Goal: Transaction & Acquisition: Purchase product/service

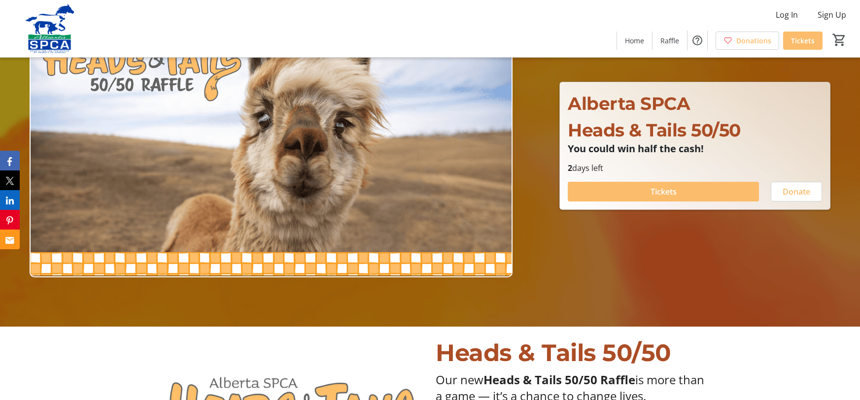
scroll to position [74, 0]
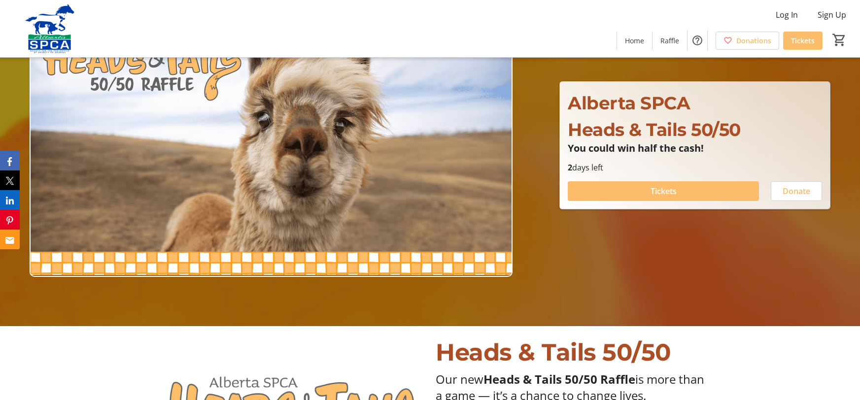
click at [531, 142] on div at bounding box center [430, 126] width 860 height 400
click at [628, 185] on span at bounding box center [663, 191] width 191 height 24
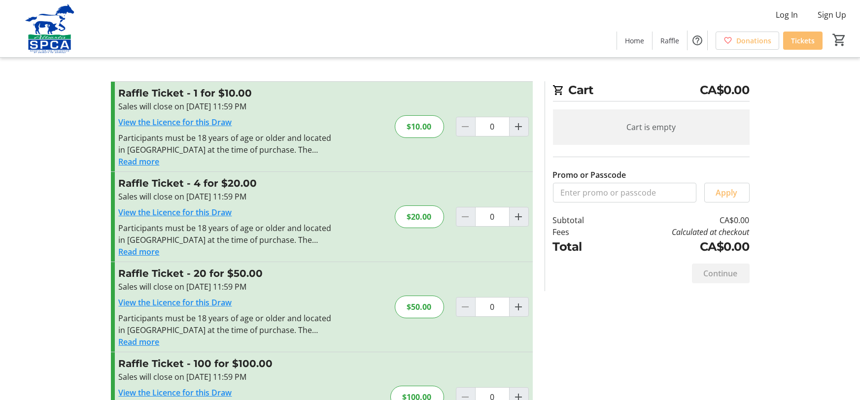
click at [353, 118] on div "Raffle Ticket - 1 for $10.00 Sales will close on [DATE] 11:59 PM View the Licen…" at bounding box center [322, 127] width 422 height 90
click at [415, 133] on div "$10.00" at bounding box center [419, 126] width 49 height 23
click at [520, 130] on mat-icon "Increment by one" at bounding box center [519, 127] width 12 height 12
type input "1"
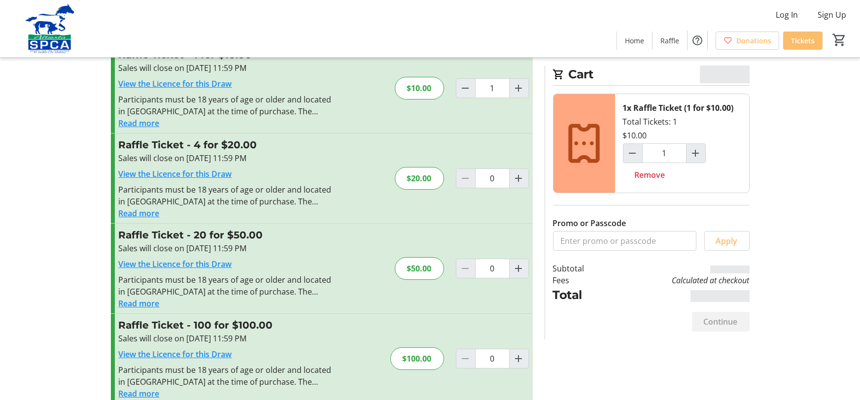
scroll to position [53, 0]
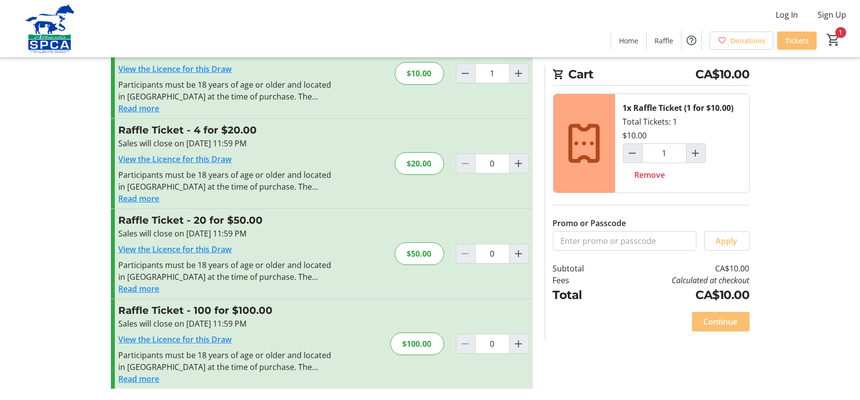
click at [719, 324] on span "Continue" at bounding box center [721, 322] width 34 height 12
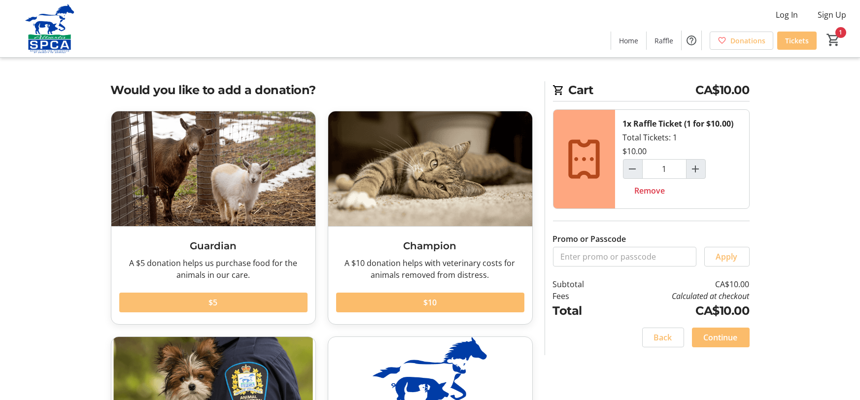
click at [234, 304] on span at bounding box center [213, 303] width 188 height 24
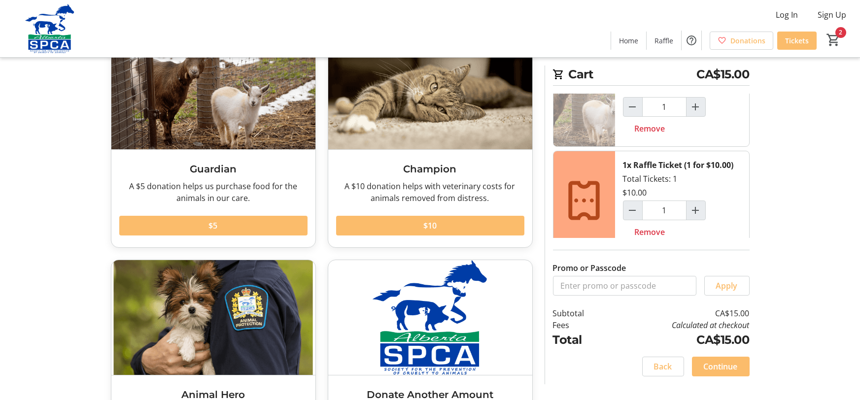
scroll to position [44, 0]
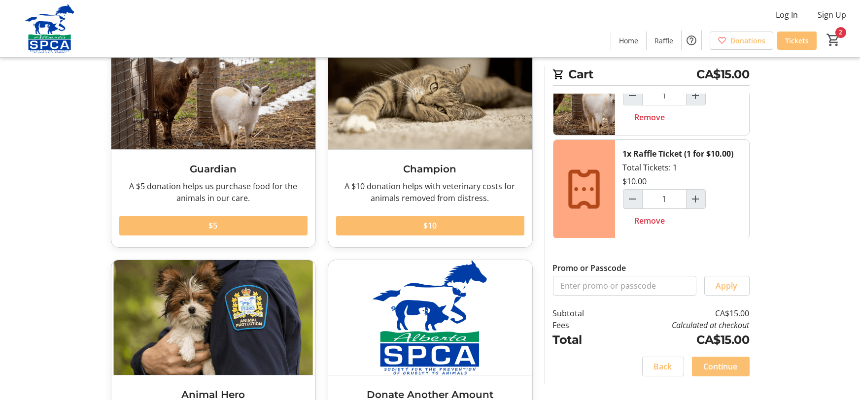
click at [729, 371] on span "Continue" at bounding box center [721, 367] width 34 height 12
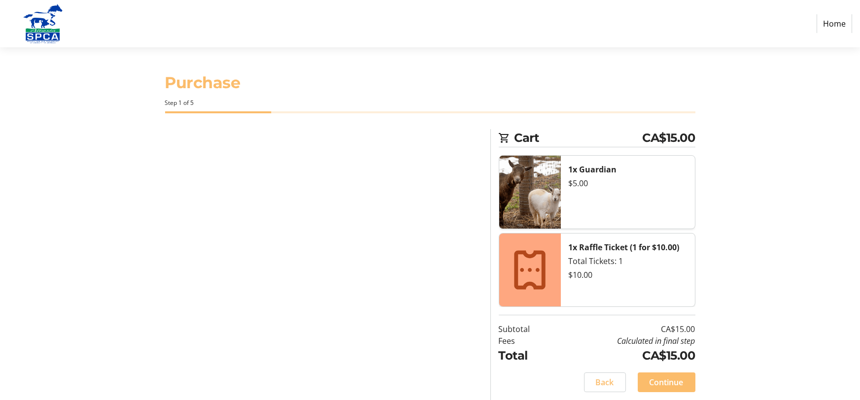
select select "CA"
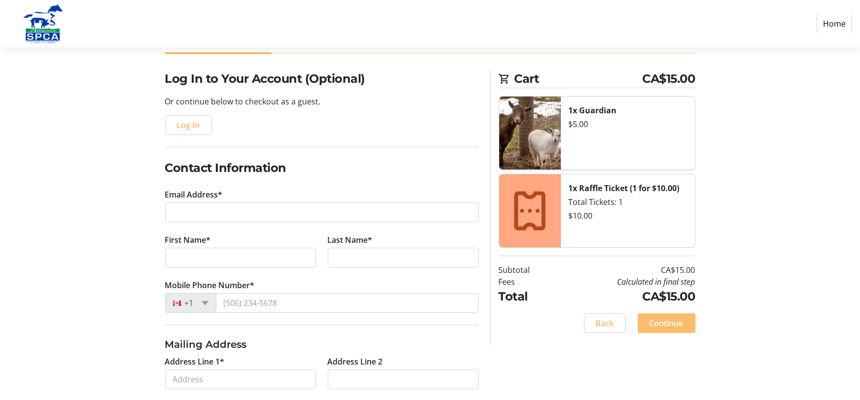
scroll to position [39, 0]
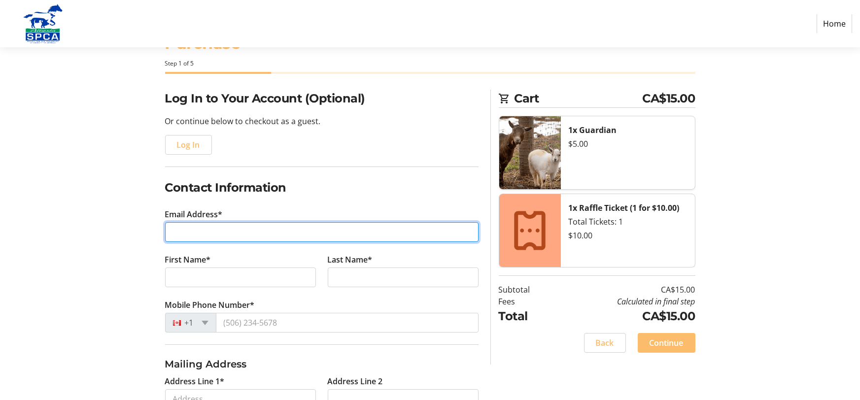
click at [225, 238] on input "Email Address*" at bounding box center [322, 232] width 314 height 20
type input "[EMAIL_ADDRESS][DOMAIN_NAME]"
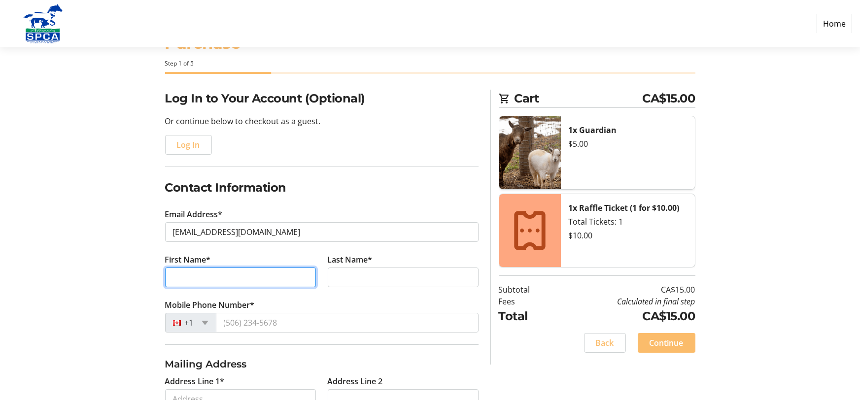
click at [202, 284] on input "First Name*" at bounding box center [240, 278] width 151 height 20
type input "dasd"
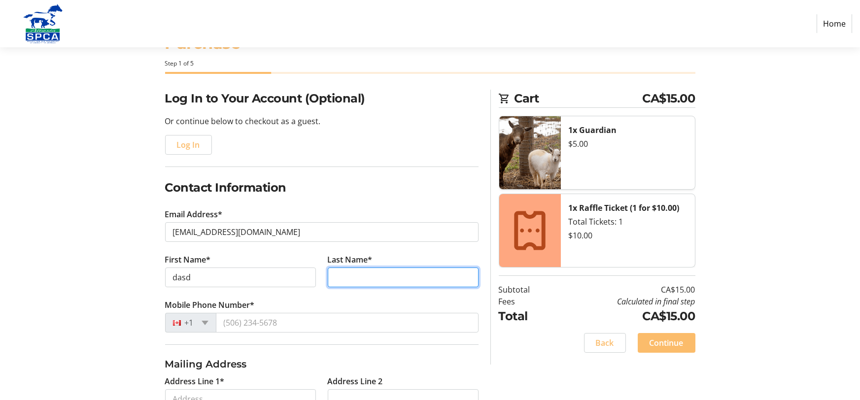
click at [358, 271] on input "Last Name*" at bounding box center [403, 278] width 151 height 20
type input "fsafa"
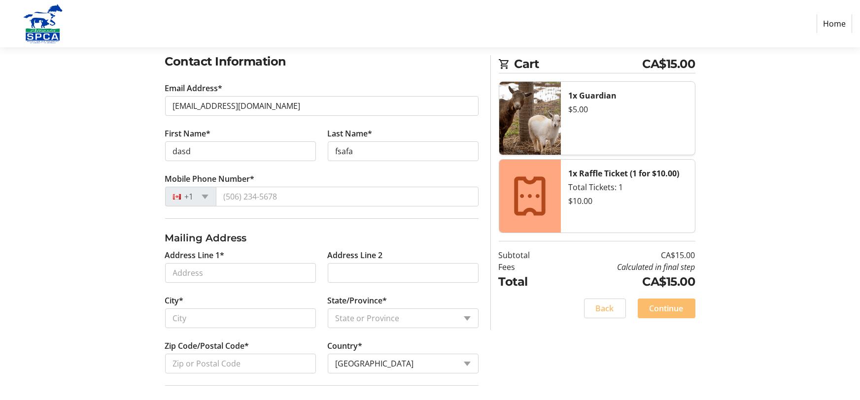
scroll to position [175, 0]
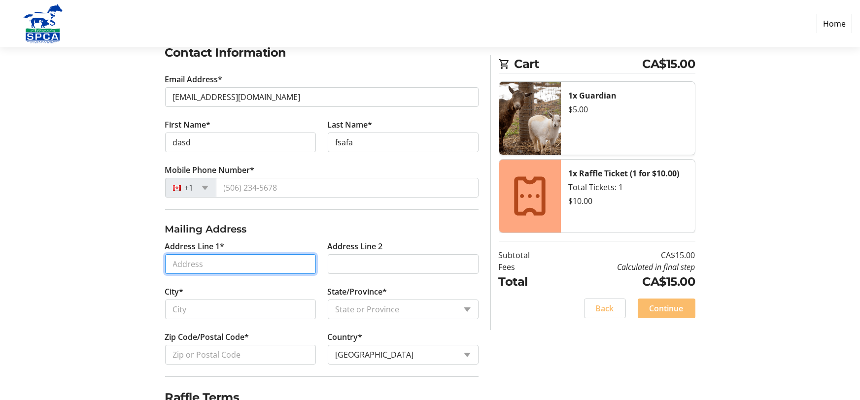
click at [228, 258] on input "Address Line 1*" at bounding box center [240, 264] width 151 height 20
paste input "[STREET_ADDRESS][PERSON_NAME]"
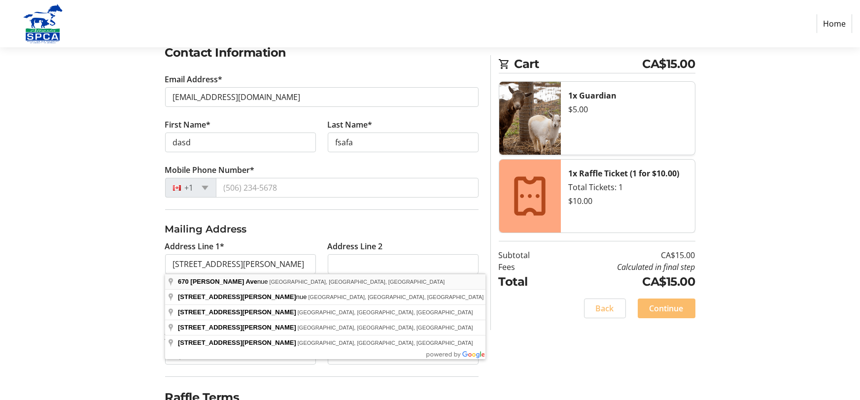
type input "[STREET_ADDRESS][PERSON_NAME]"
type input "[GEOGRAPHIC_DATA]"
select select "ON"
type input "K1S 4E9"
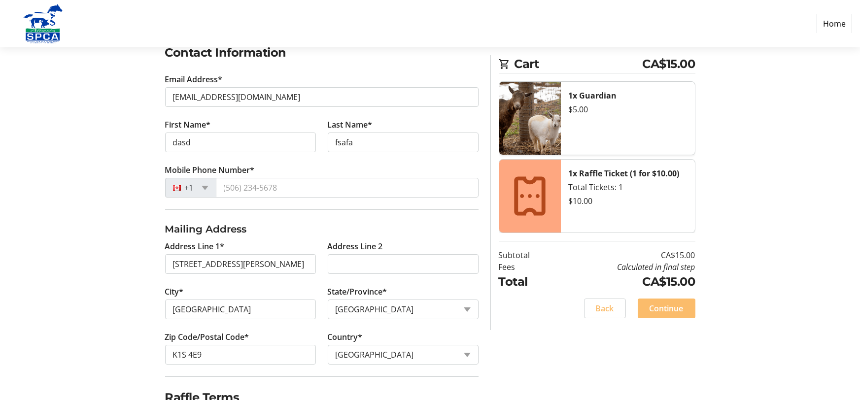
click at [62, 316] on section "Purchase Step 1 of 5 Cart CA$15.00 1x Guardian $5.00 1x Raffle Ticket (1 for $1…" at bounding box center [430, 161] width 860 height 577
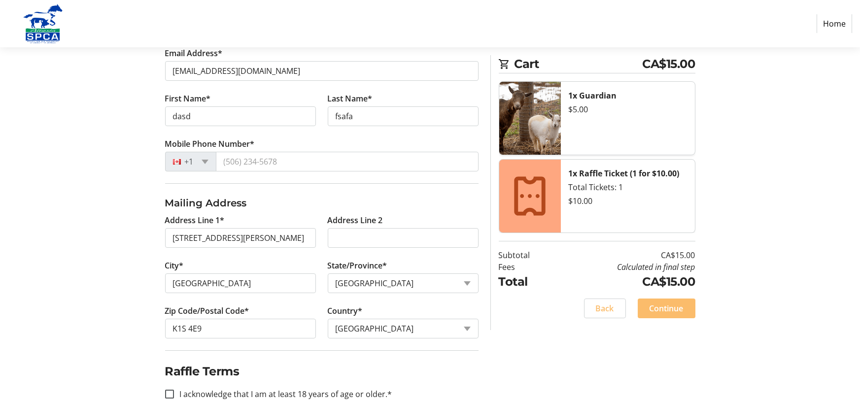
scroll to position [223, 0]
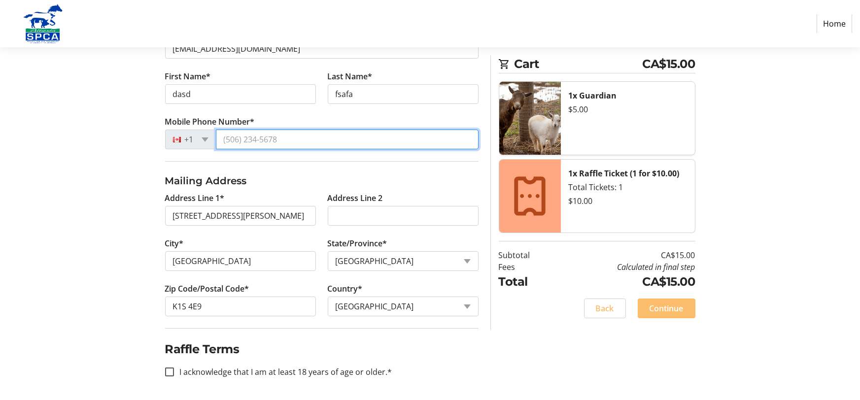
click at [245, 131] on input "Mobile Phone Number*" at bounding box center [347, 140] width 263 height 20
paste input "[PHONE_NUMBER]"
type input "[PHONE_NUMBER]"
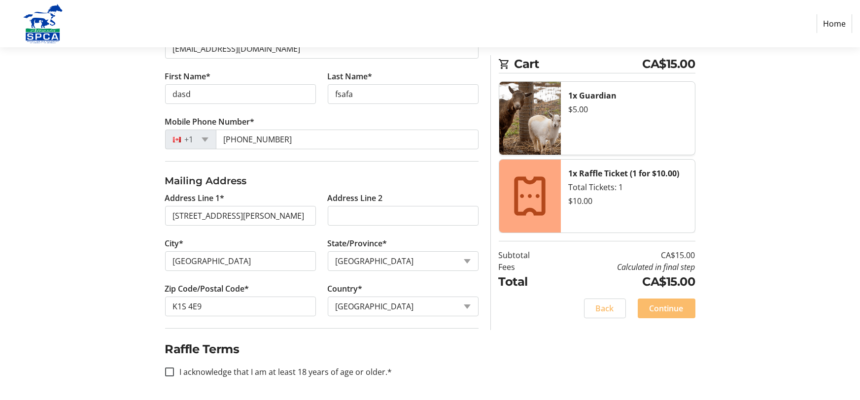
click at [534, 366] on div "Log In to Your Account (Optional) Or continue below to checkout as a guest. Log…" at bounding box center [430, 153] width 651 height 495
click at [672, 309] on span "Continue" at bounding box center [667, 309] width 34 height 12
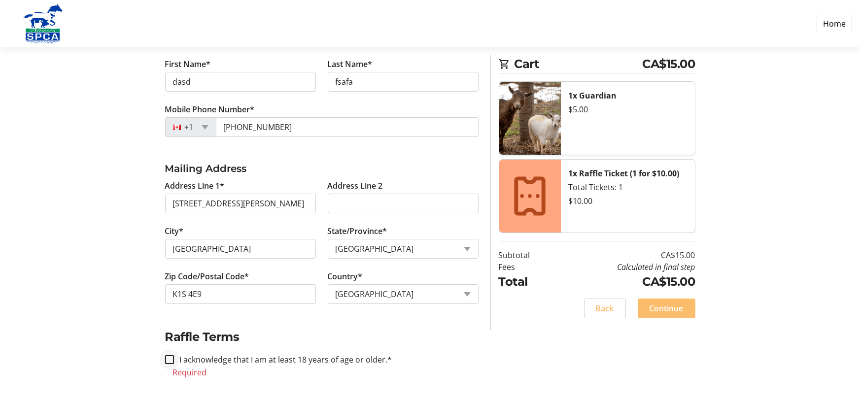
click at [165, 366] on div at bounding box center [170, 360] width 24 height 24
checkbox input "true"
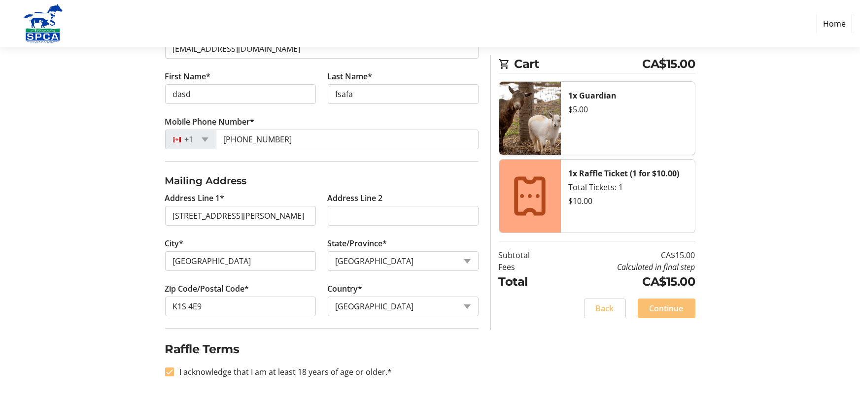
click at [678, 311] on span "Continue" at bounding box center [667, 309] width 34 height 12
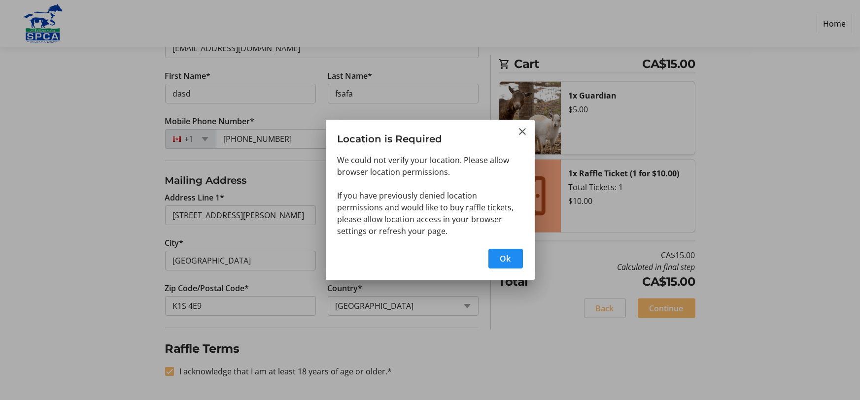
scroll to position [0, 0]
click at [0, 0] on div "We could not verify your location. Please allow browser location permissions. I…" at bounding box center [0, 0] width 0 height 0
click at [522, 129] on mat-icon "Close" at bounding box center [523, 132] width 12 height 12
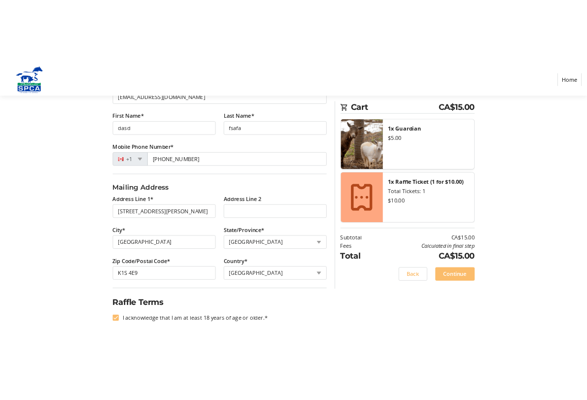
scroll to position [223, 0]
